Goal: Check status: Check status

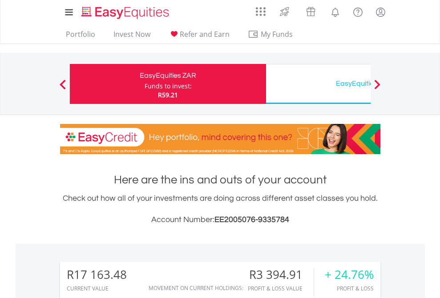
click at [144, 84] on div "Funds to invest:" at bounding box center [167, 86] width 47 height 9
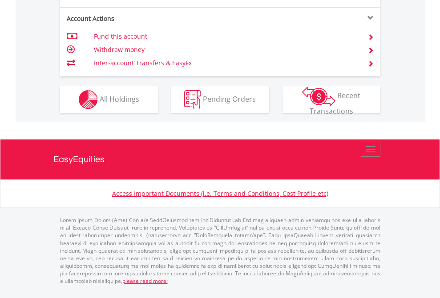
scroll to position [906, 0]
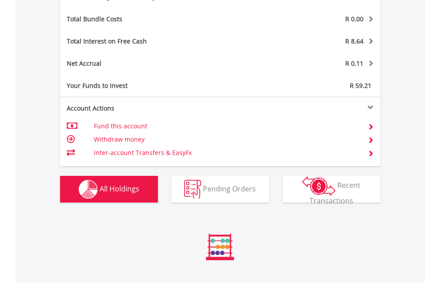
scroll to position [85, 140]
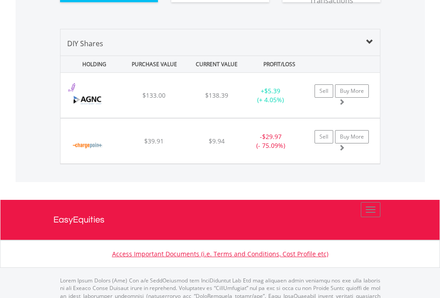
scroll to position [85, 140]
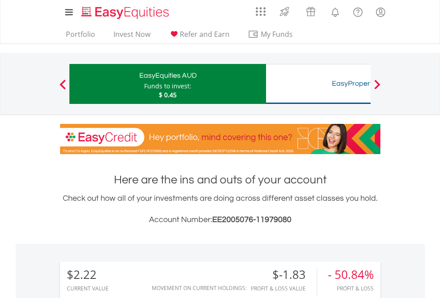
scroll to position [85, 140]
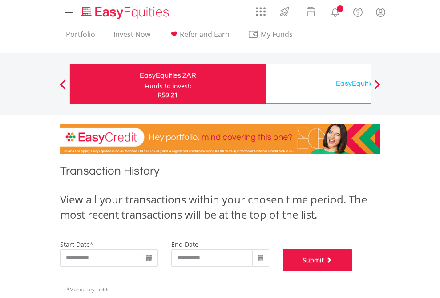
click at [353, 272] on button "Submit" at bounding box center [317, 260] width 70 height 22
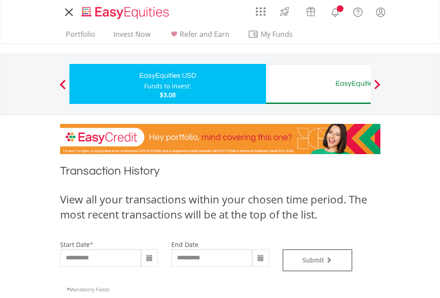
type input "**********"
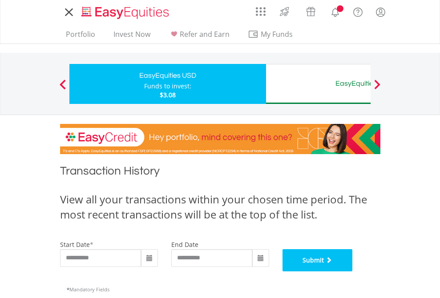
click at [353, 272] on button "Submit" at bounding box center [317, 260] width 70 height 22
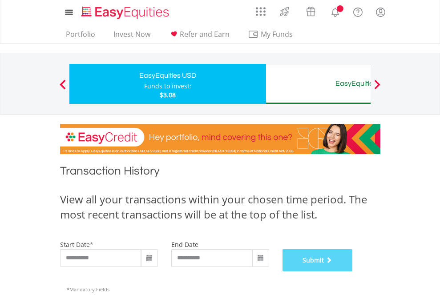
scroll to position [361, 0]
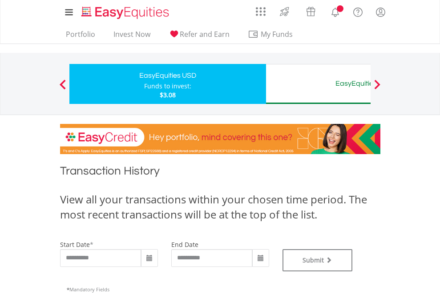
click at [318, 84] on div "EasyEquities AUD" at bounding box center [363, 83] width 185 height 12
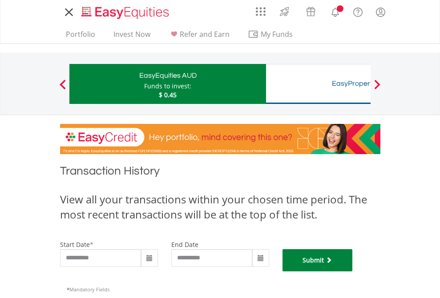
click at [353, 272] on button "Submit" at bounding box center [317, 260] width 70 height 22
